Goal: Task Accomplishment & Management: Complete application form

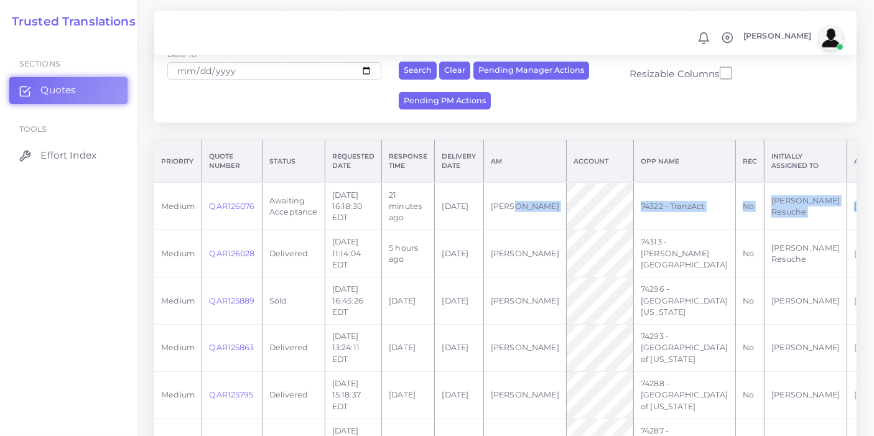
scroll to position [0, 86]
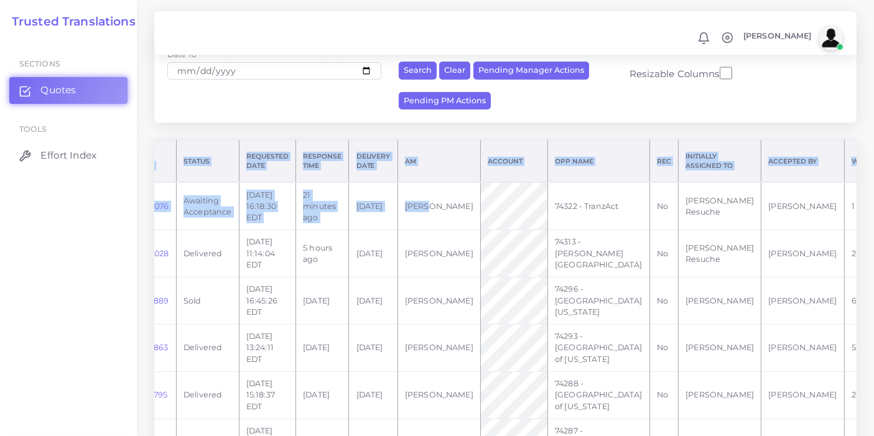
drag, startPoint x: 524, startPoint y: 187, endPoint x: 884, endPoint y: 183, distance: 360.1
click at [873, 183] on html "Notifications 0 New Driver Update: Extra Quality renamed to Quality Changed" at bounding box center [437, 11] width 874 height 436
drag, startPoint x: 719, startPoint y: 231, endPoint x: 730, endPoint y: 221, distance: 15.4
click at [844, 231] on td "2555" at bounding box center [863, 253] width 38 height 47
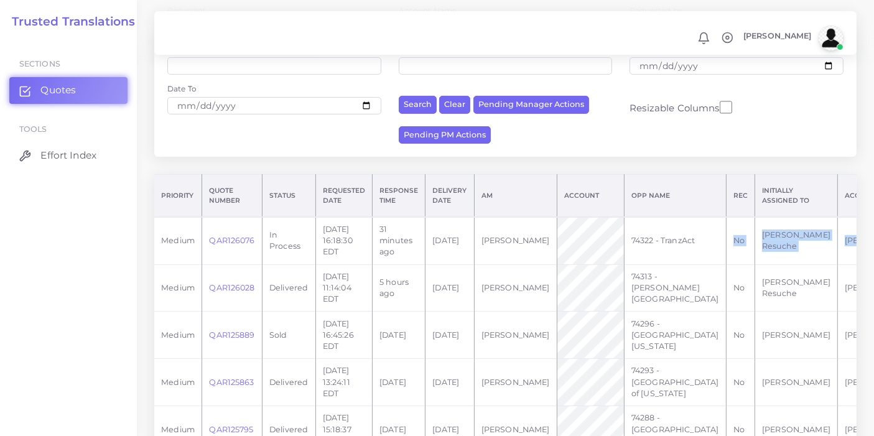
scroll to position [0, 80]
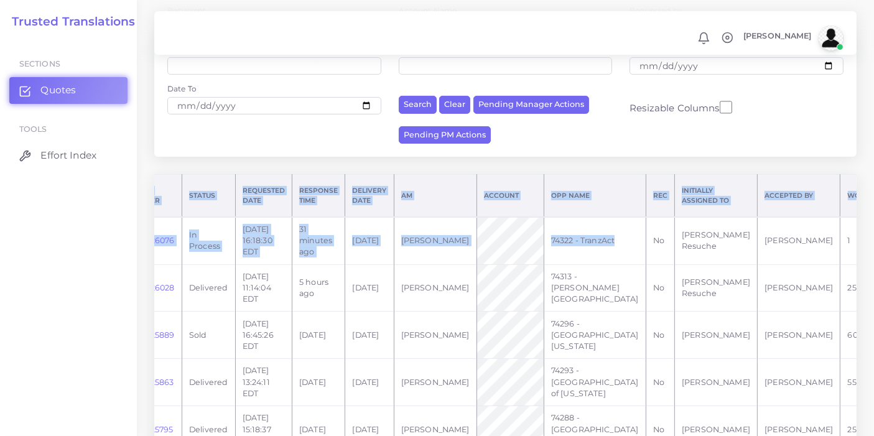
drag, startPoint x: 649, startPoint y: 254, endPoint x: 884, endPoint y: 239, distance: 234.9
click at [873, 229] on html "Notifications 0 New Driver Update: Extra Quality renamed to Quality Changed" at bounding box center [437, 11] width 874 height 436
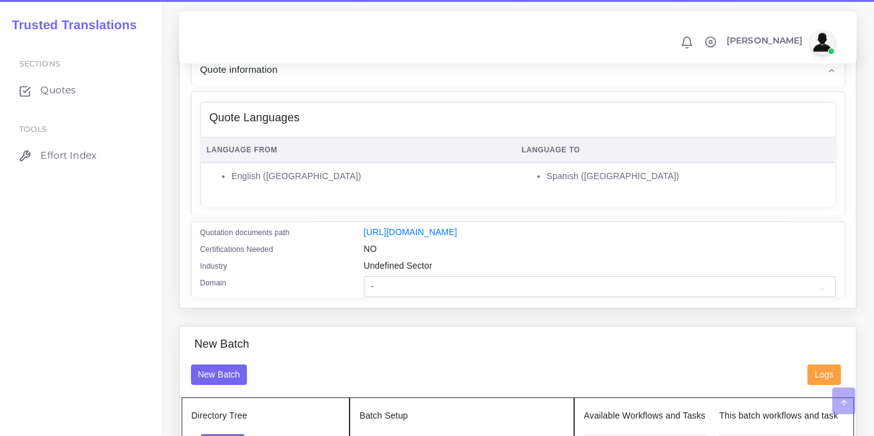
scroll to position [207, 0]
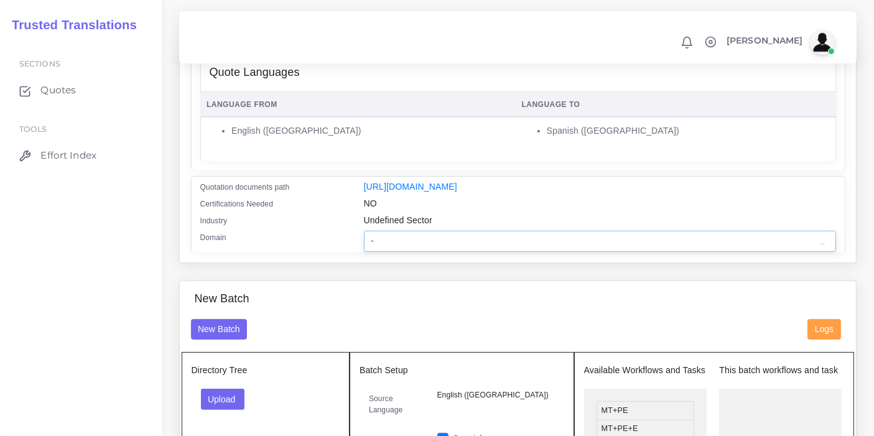
click at [429, 252] on select "- Advertising and Media Agriculture, Forestry and Fishing Architecture, Buildin…" at bounding box center [600, 241] width 472 height 21
select select "Professional and Business Consulting Services"
click at [364, 238] on select "- Advertising and Media Agriculture, Forestry and Fishing Architecture, Buildin…" at bounding box center [600, 241] width 472 height 21
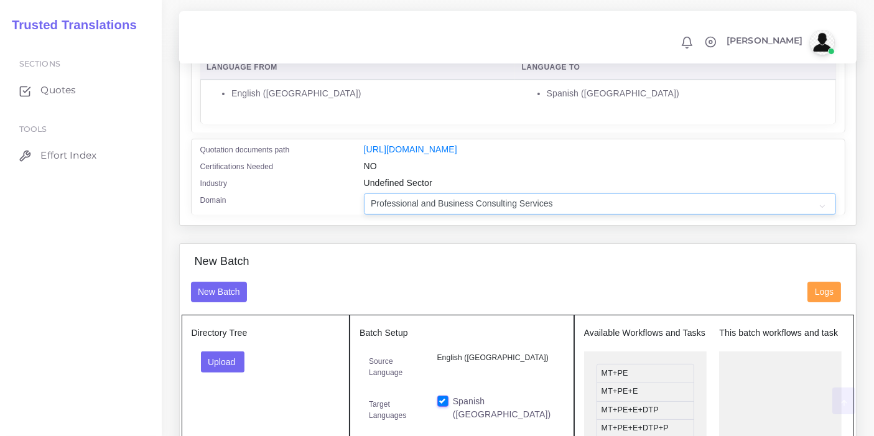
scroll to position [276, 0]
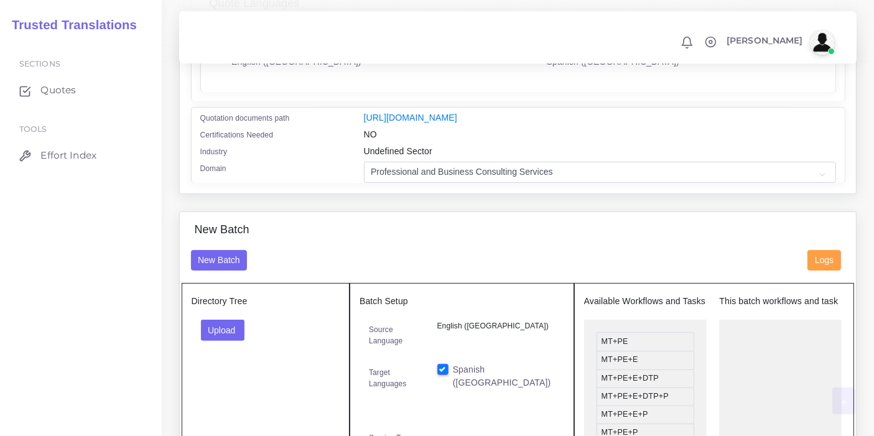
click at [414, 246] on div "New Batch" at bounding box center [518, 236] width 673 height 27
click at [234, 336] on button "Upload" at bounding box center [223, 330] width 44 height 21
click at [238, 384] on label "Files" at bounding box center [245, 377] width 86 height 16
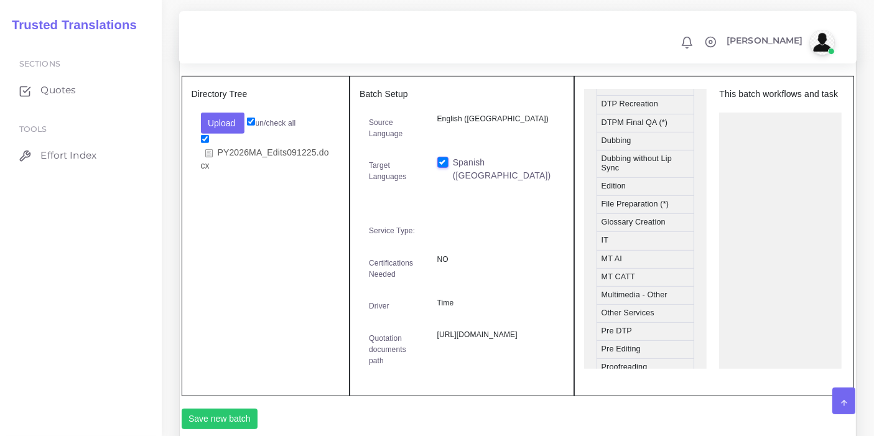
scroll to position [552, 0]
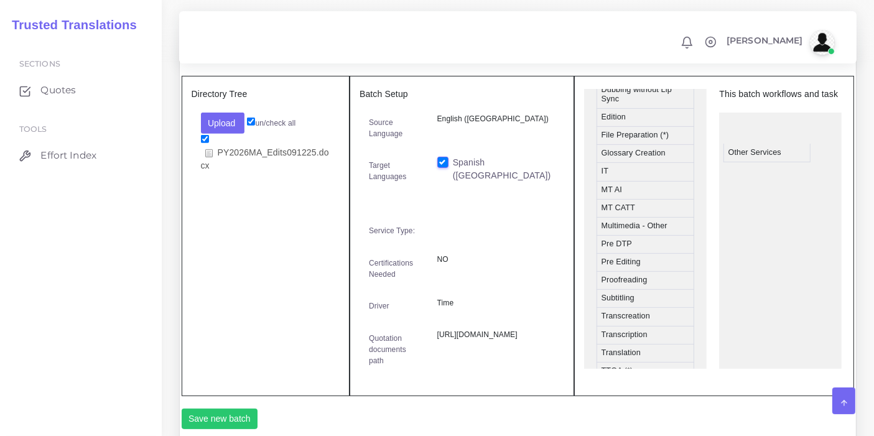
drag, startPoint x: 646, startPoint y: 255, endPoint x: 772, endPoint y: 160, distance: 158.2
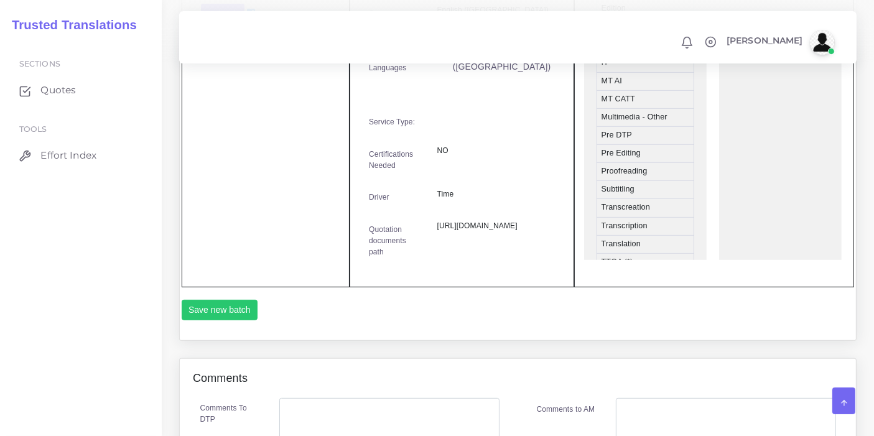
scroll to position [622, 0]
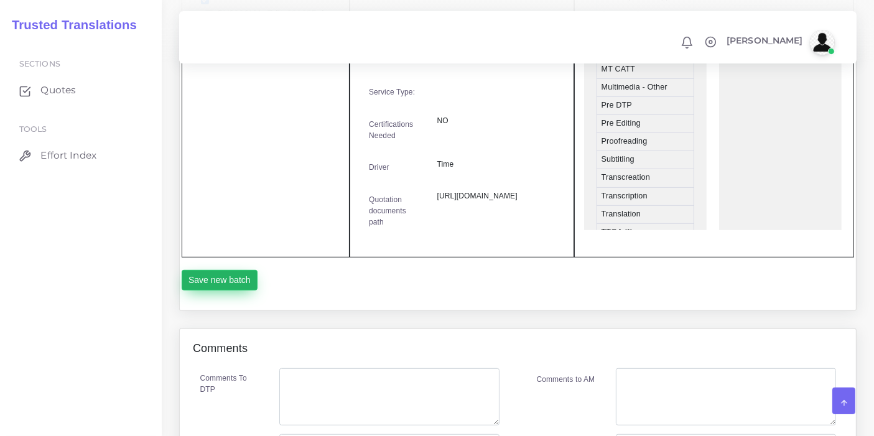
click at [223, 291] on button "Save new batch" at bounding box center [220, 280] width 76 height 21
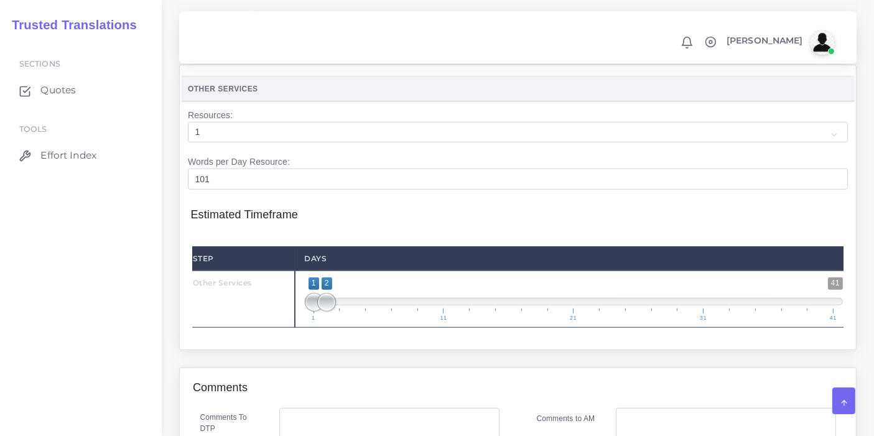
scroll to position [1174, 0]
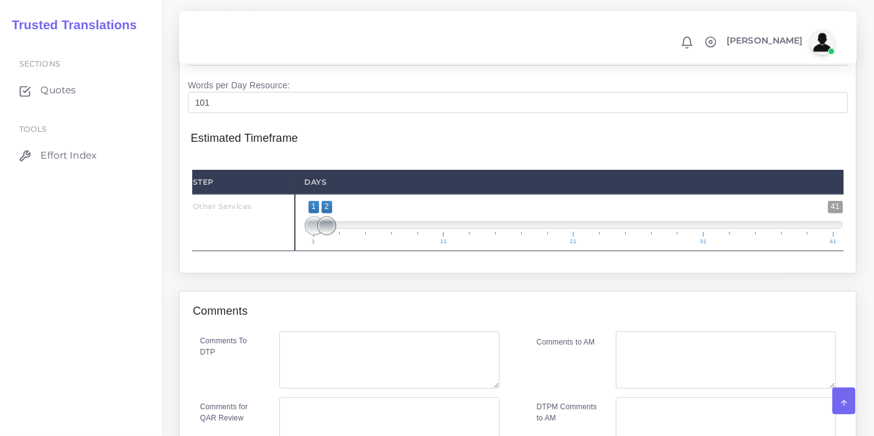
type input "1;3"
drag, startPoint x: 323, startPoint y: 280, endPoint x: 336, endPoint y: 279, distance: 12.5
click at [336, 235] on span at bounding box center [339, 225] width 19 height 19
click at [338, 292] on div "Resources Other Services 1 2 3" at bounding box center [518, 140] width 696 height 304
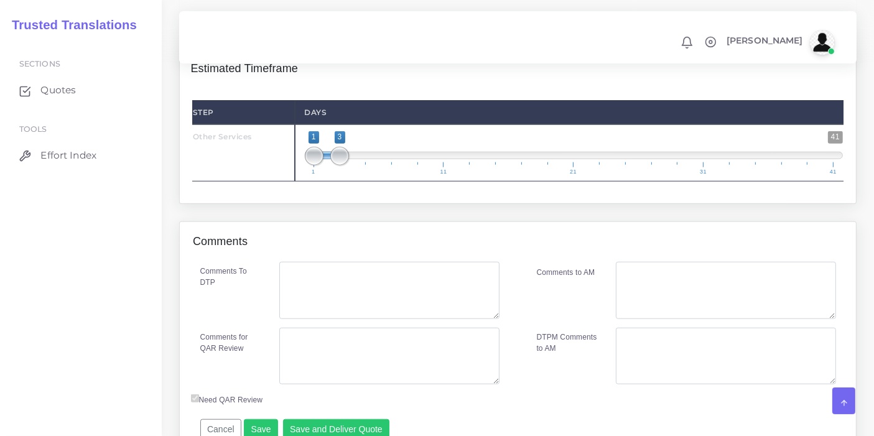
scroll to position [1313, 0]
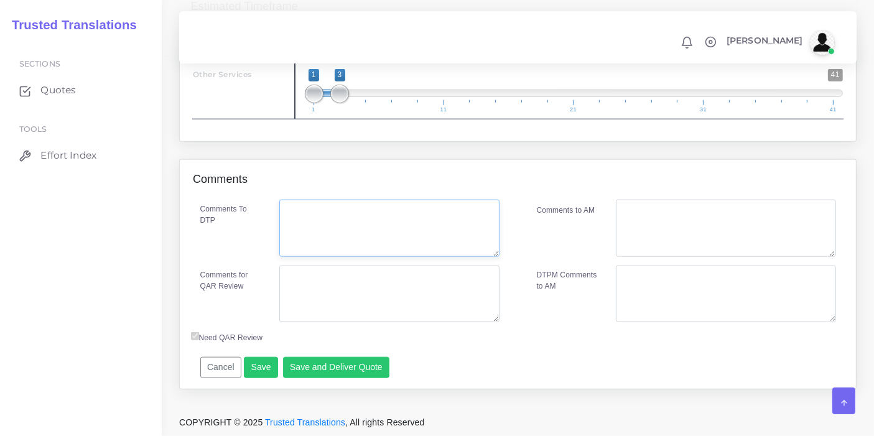
click at [370, 254] on textarea "Comments To DTP" at bounding box center [389, 228] width 220 height 57
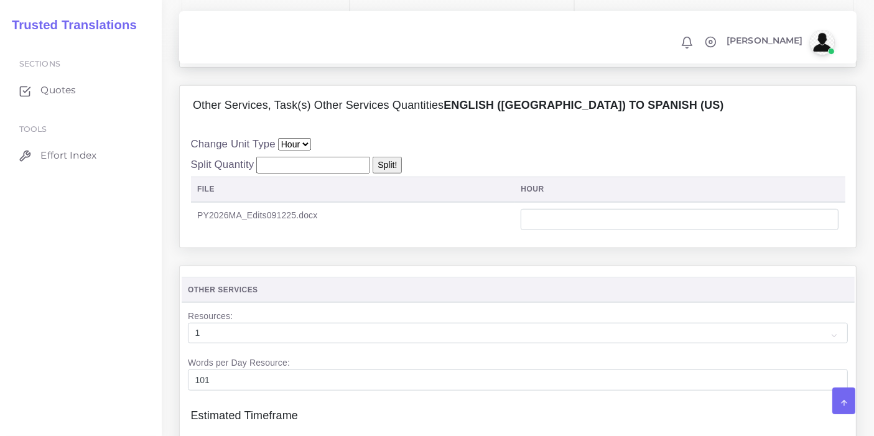
scroll to position [898, 0]
click at [576, 229] on input "number" at bounding box center [680, 218] width 318 height 21
type input "2"
click at [561, 198] on div "Change Unit Type Hour Split Quantity Split! File hour 2" at bounding box center [518, 185] width 654 height 100
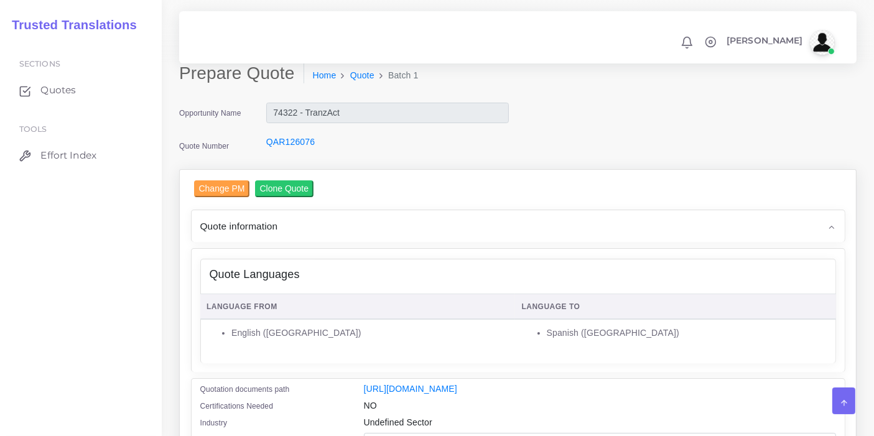
scroll to position [0, 0]
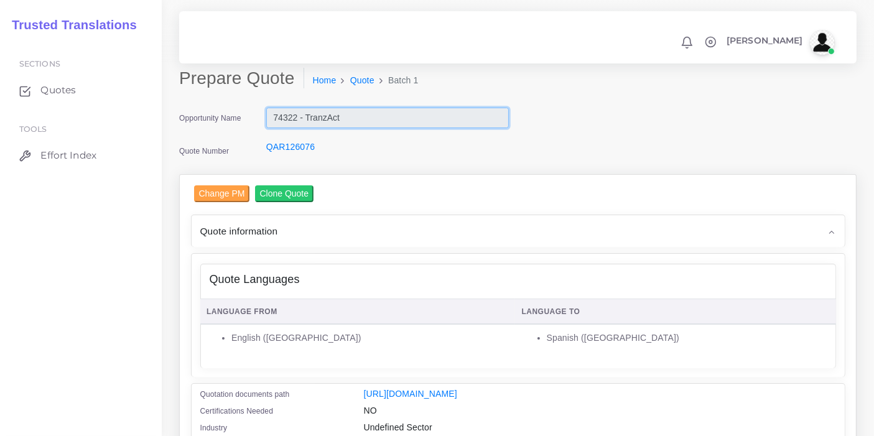
drag, startPoint x: 314, startPoint y: 116, endPoint x: 273, endPoint y: 116, distance: 41.1
click at [273, 116] on input "74322 - TranzAct" at bounding box center [387, 118] width 243 height 21
click at [443, 146] on div "QAR126076" at bounding box center [387, 153] width 261 height 25
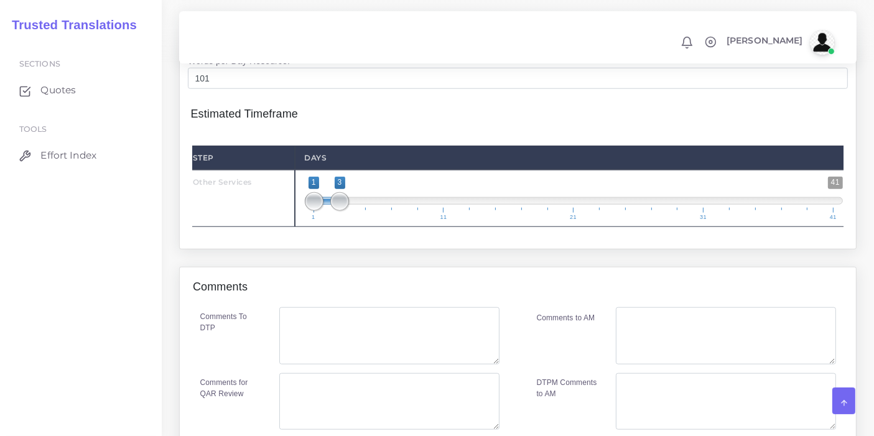
scroll to position [1313, 0]
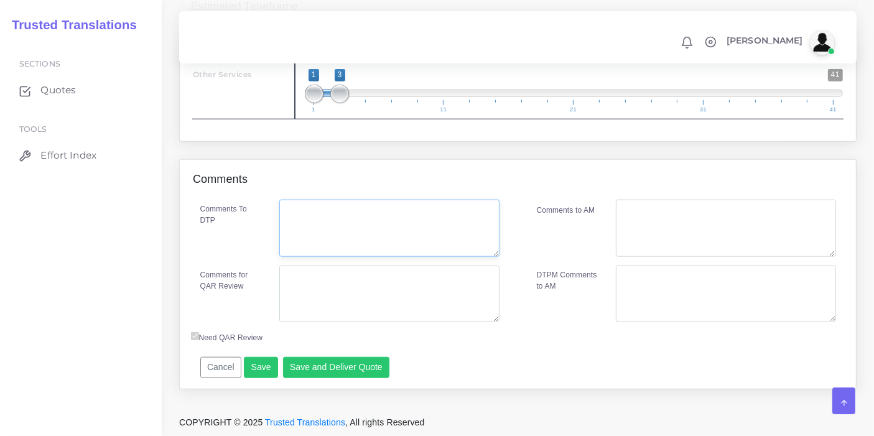
click at [465, 257] on textarea "Comments To DTP" at bounding box center [389, 228] width 220 height 57
type textarea "-"
click at [452, 323] on textarea "Comments for QAR Review" at bounding box center [389, 294] width 220 height 57
click at [366, 323] on textarea "Implementation of changes of source file." at bounding box center [389, 294] width 220 height 57
click at [470, 323] on textarea "Implementation of 56 changes of source file." at bounding box center [389, 294] width 220 height 57
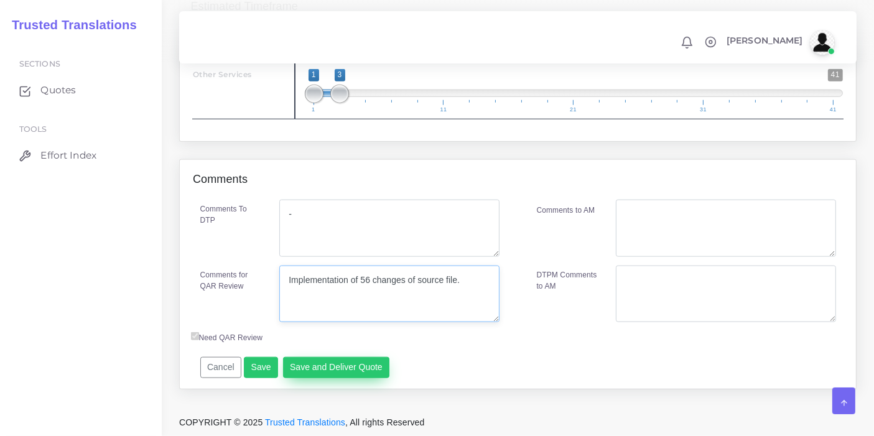
type textarea "Implementation of 56 changes of source file."
click at [330, 378] on button "Save and Deliver Quote" at bounding box center [336, 367] width 107 height 21
click at [597, 29] on div "Notifications 0 New Driver Update: Extra Quality renamed to Quality Changed" at bounding box center [518, 38] width 660 height 44
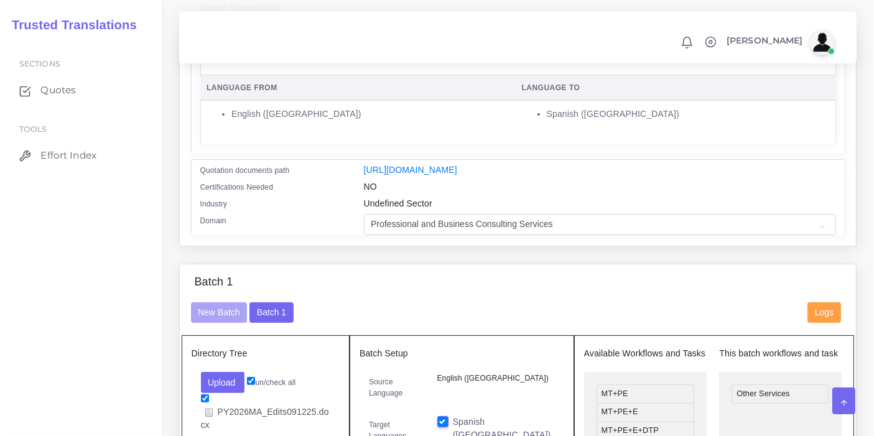
scroll to position [0, 0]
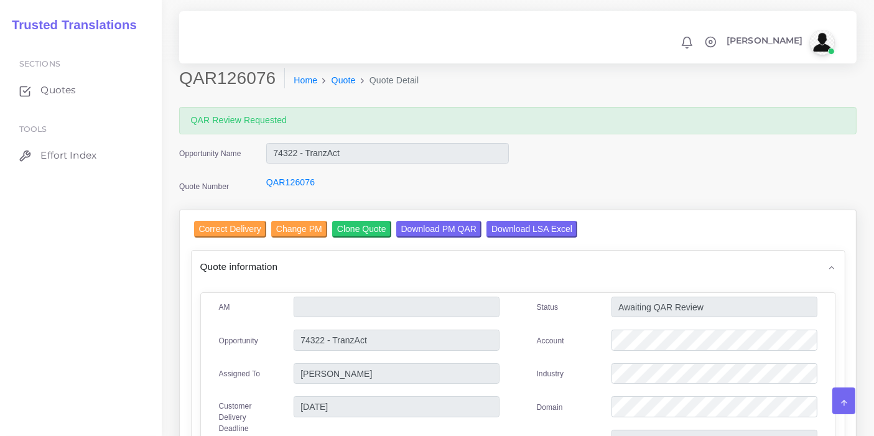
click at [504, 221] on input "Download LSA Excel" at bounding box center [531, 229] width 91 height 17
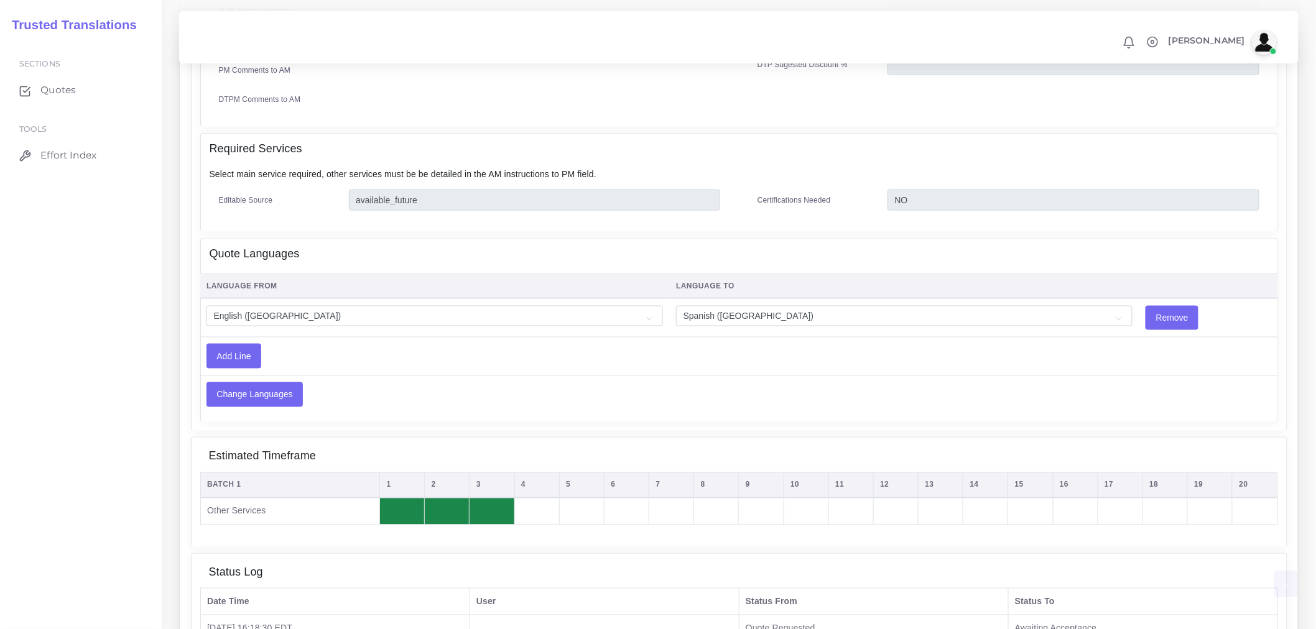
scroll to position [792, 0]
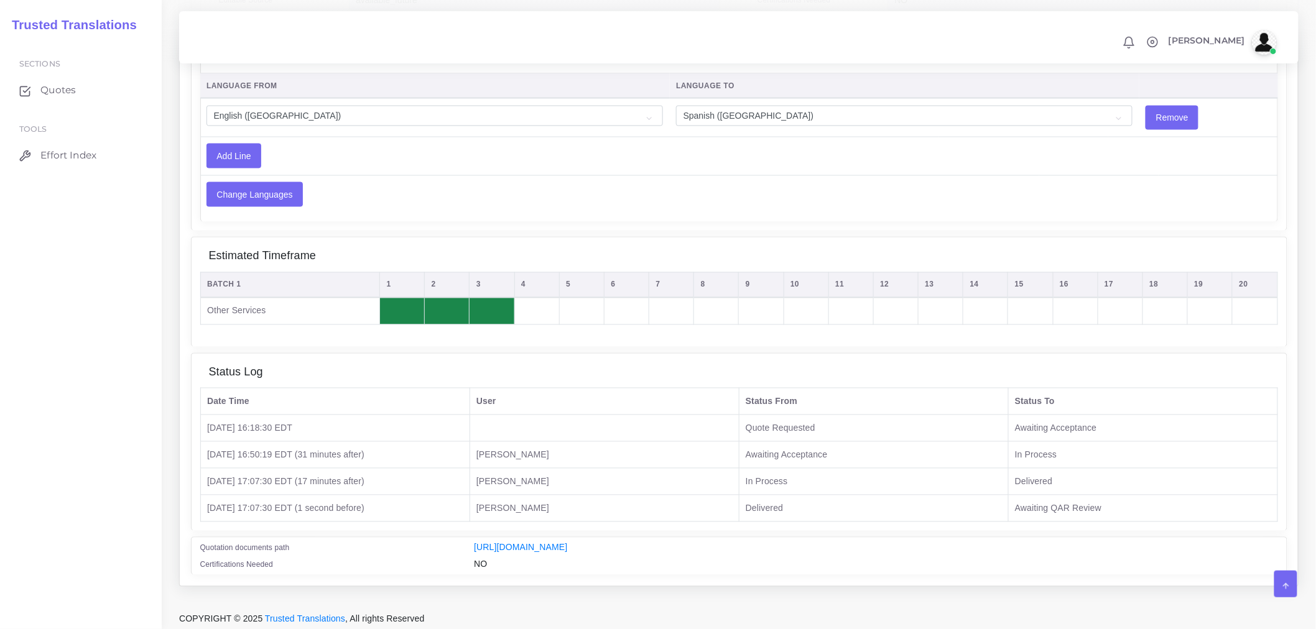
scroll to position [757, 0]
click at [674, 175] on td "Change Languages" at bounding box center [619, 194] width 839 height 38
